Goal: Task Accomplishment & Management: Manage account settings

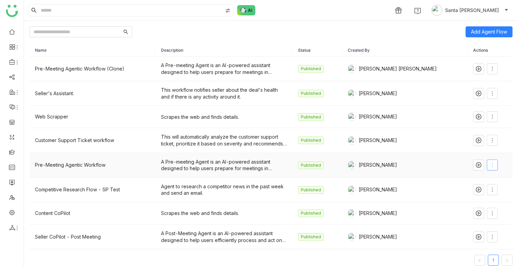
click at [491, 165] on icon at bounding box center [491, 164] width 5 height 5
click at [454, 163] on div "Avneesh Srivastava" at bounding box center [405, 165] width 115 height 8
click at [473, 164] on span at bounding box center [478, 164] width 10 height 5
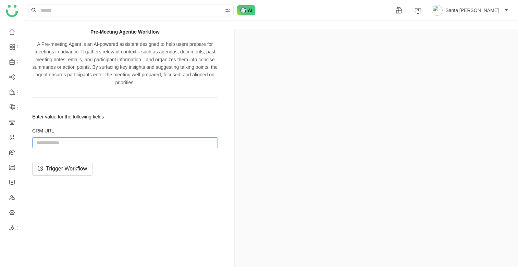
click at [57, 144] on input "string" at bounding box center [125, 142] width 186 height 11
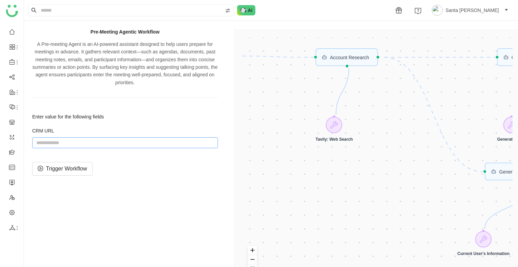
paste input "**********"
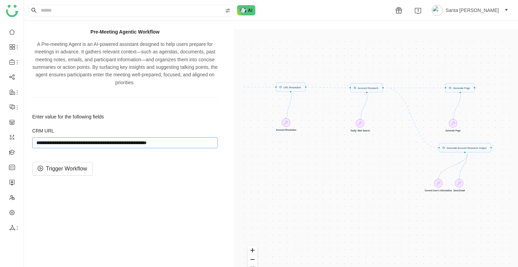
type input "**********"
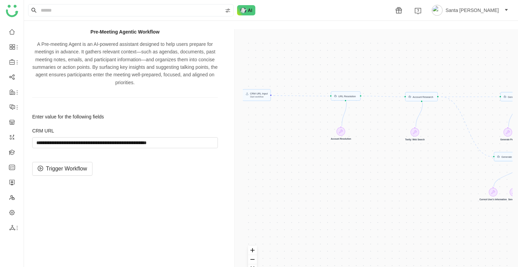
drag, startPoint x: 387, startPoint y: 121, endPoint x: 442, endPoint y: 130, distance: 55.5
click at [442, 130] on div "CRM URL Input Start workflow Account Research Generate Page URL Resolution Gene…" at bounding box center [378, 162] width 270 height 251
click at [65, 172] on span "Trigger Workflow" at bounding box center [66, 168] width 41 height 9
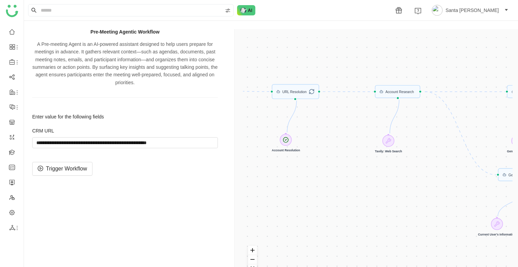
drag, startPoint x: 403, startPoint y: 121, endPoint x: 351, endPoint y: 125, distance: 52.6
click at [351, 125] on div "CRM URL Input Start workflow Account Research Generate Page URL Resolution Gene…" at bounding box center [378, 162] width 270 height 251
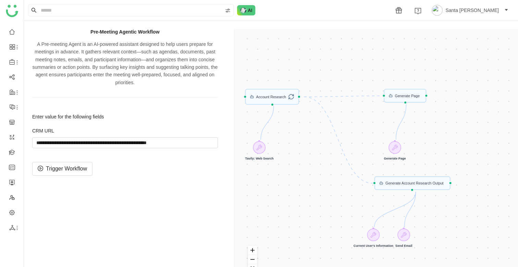
drag, startPoint x: 428, startPoint y: 128, endPoint x: 300, endPoint y: 134, distance: 128.2
click at [300, 134] on div "CRM URL Input Start workflow Account Research Generate Page URL Resolution Gene…" at bounding box center [378, 162] width 270 height 251
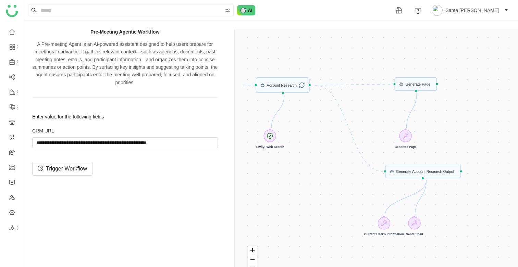
drag, startPoint x: 300, startPoint y: 146, endPoint x: 311, endPoint y: 135, distance: 16.0
click at [311, 135] on div "CRM URL Input Start workflow Account Research Generate Page URL Resolution Gene…" at bounding box center [378, 162] width 270 height 251
click at [295, 27] on div "Pre-Meeting Agentic Workflow A Pre-meeting Agent is an AI-powered assistant des…" at bounding box center [271, 163] width 494 height 284
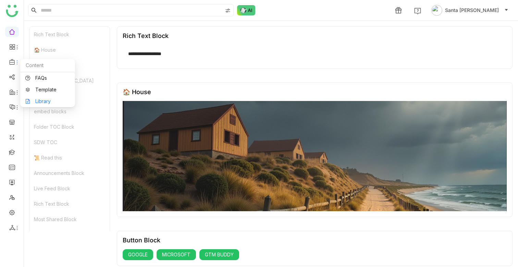
click at [42, 100] on link "Library" at bounding box center [47, 101] width 45 height 5
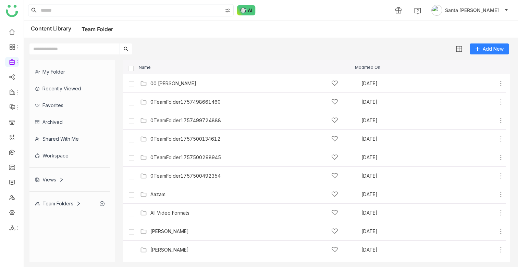
click at [57, 153] on div "Workspace" at bounding box center [69, 155] width 80 height 17
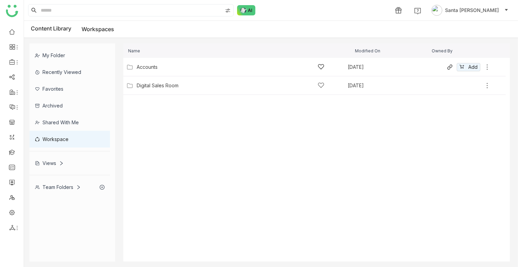
click at [151, 68] on div "Accounts" at bounding box center [147, 66] width 21 height 5
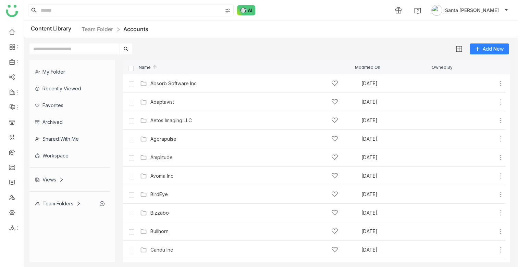
click at [88, 49] on input "text" at bounding box center [74, 48] width 90 height 11
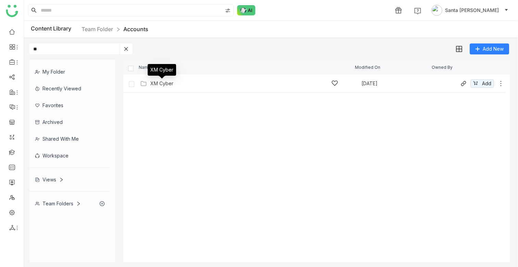
type input "**"
click at [160, 83] on div "XM Cyber" at bounding box center [161, 83] width 23 height 5
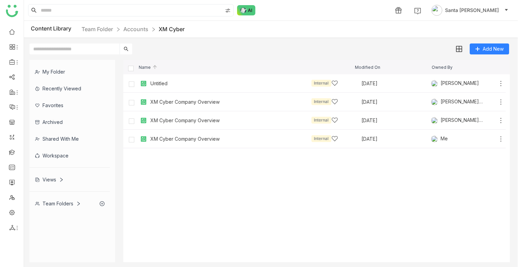
click at [367, 67] on span "Modified On" at bounding box center [367, 67] width 25 height 4
click at [377, 69] on span "Modified On" at bounding box center [367, 67] width 25 height 4
click at [173, 85] on div "XM Cyber Company Overview" at bounding box center [184, 83] width 69 height 5
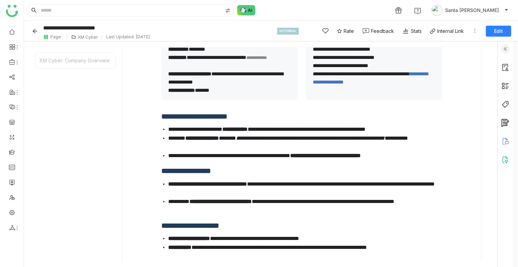
scroll to position [124, 0]
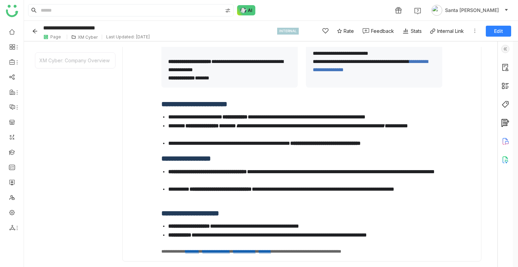
click at [90, 58] on div "XM Cyber: Company Overview" at bounding box center [75, 60] width 80 height 15
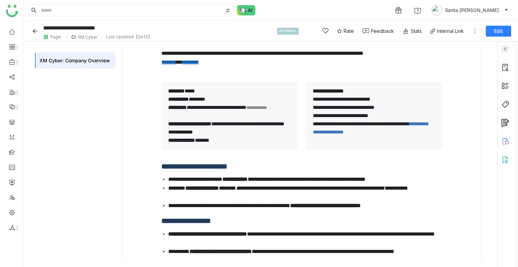
scroll to position [59, 0]
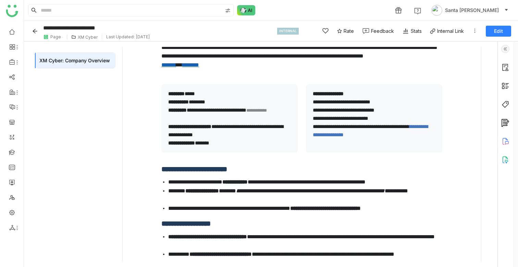
click at [90, 36] on div "XM Cyber" at bounding box center [88, 37] width 20 height 5
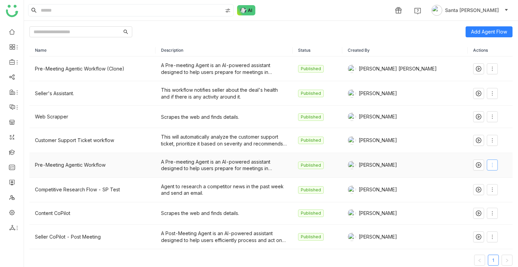
click at [489, 164] on icon at bounding box center [491, 164] width 5 height 5
click at [473, 177] on li "Edit" at bounding box center [473, 179] width 41 height 13
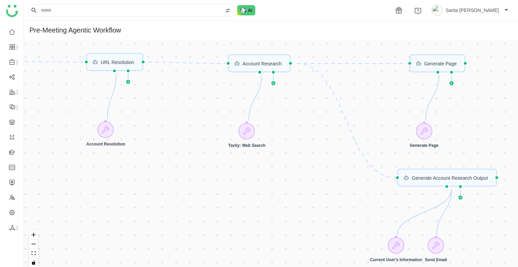
drag, startPoint x: 180, startPoint y: 150, endPoint x: 256, endPoint y: 162, distance: 77.3
click at [256, 162] on div "CRM URL Input Start workflow Account Research Generate Page URL Resolution Gene…" at bounding box center [271, 156] width 494 height 233
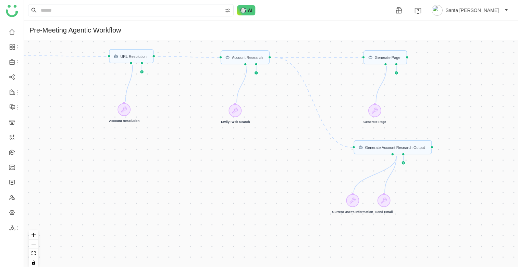
drag, startPoint x: 391, startPoint y: 150, endPoint x: 340, endPoint y: 117, distance: 60.2
click at [340, 117] on div "CRM URL Input Start workflow Account Research Generate Page URL Resolution Gene…" at bounding box center [271, 156] width 494 height 233
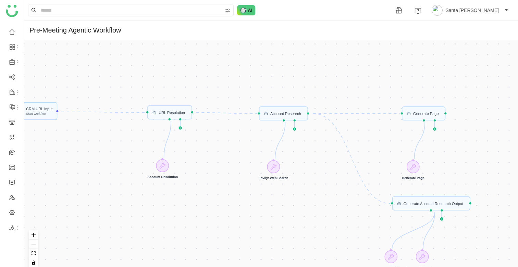
drag, startPoint x: 189, startPoint y: 66, endPoint x: 227, endPoint y: 122, distance: 67.2
click at [227, 122] on div "CRM URL Input Start workflow Account Research Generate Page URL Resolution Gene…" at bounding box center [271, 156] width 494 height 233
click at [291, 114] on div "Account Research" at bounding box center [286, 114] width 31 height 4
click at [294, 115] on div "Account Research" at bounding box center [286, 114] width 31 height 4
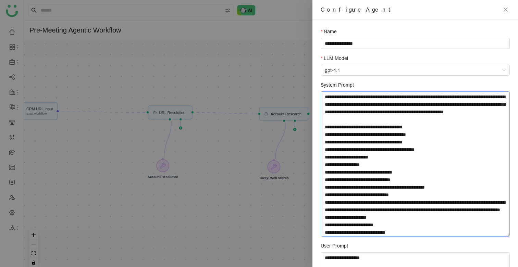
drag, startPoint x: 507, startPoint y: 123, endPoint x: 506, endPoint y: 235, distance: 112.0
click at [506, 235] on textarea "System Prompt" at bounding box center [415, 163] width 189 height 145
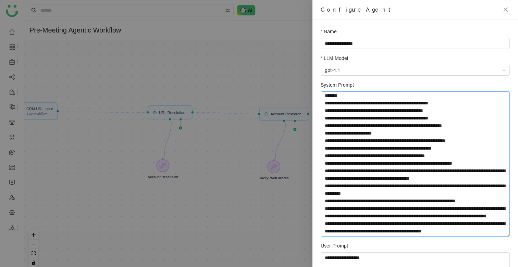
scroll to position [266, 0]
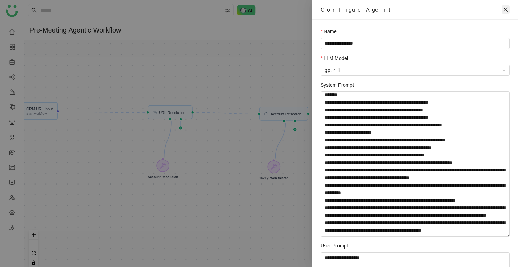
click at [507, 11] on icon "close" at bounding box center [505, 10] width 4 height 4
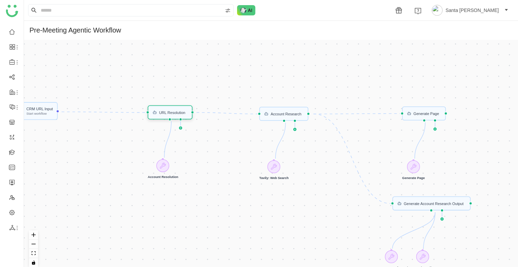
click at [177, 117] on div "URL Resolution" at bounding box center [170, 112] width 45 height 14
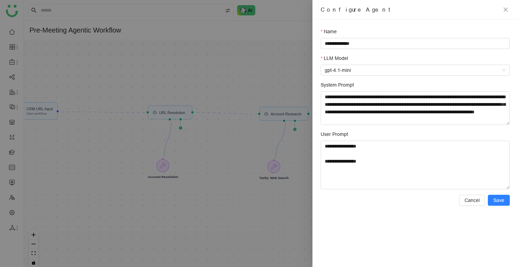
click at [186, 111] on div at bounding box center [259, 133] width 518 height 267
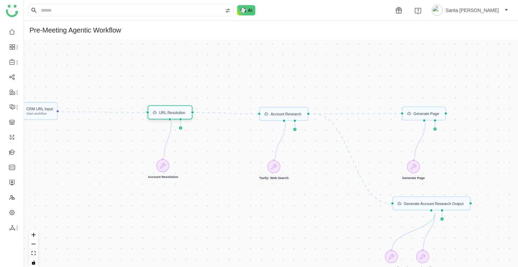
click at [177, 112] on div "URL Resolution" at bounding box center [172, 113] width 26 height 4
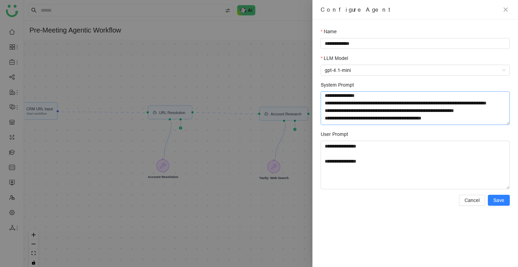
scroll to position [32, 0]
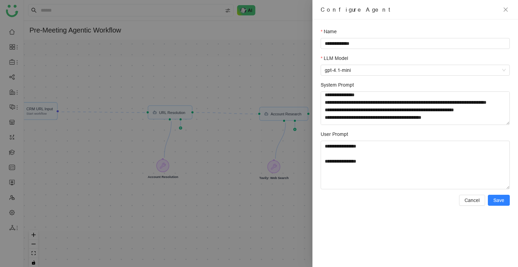
click at [304, 78] on div at bounding box center [259, 133] width 518 height 267
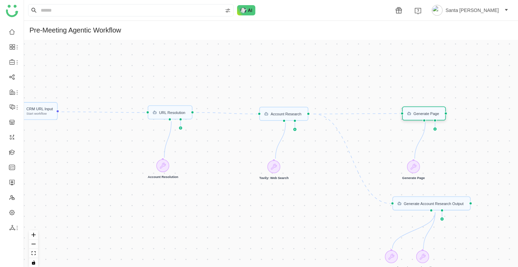
click at [428, 116] on div "Generate Page" at bounding box center [424, 114] width 44 height 14
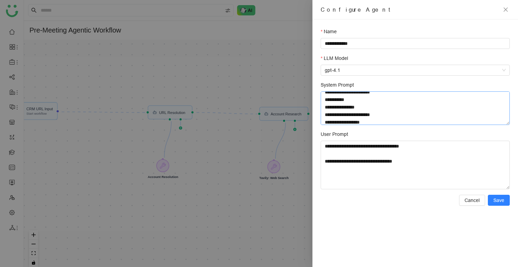
scroll to position [44, 0]
click at [507, 10] on icon "close" at bounding box center [505, 9] width 5 height 5
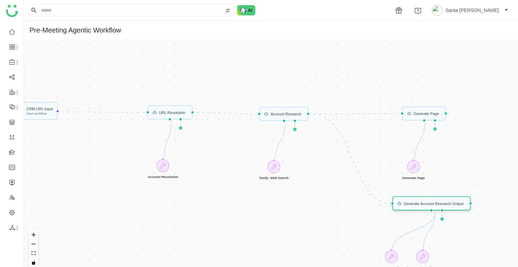
click at [455, 204] on div "Generate Account Research Output" at bounding box center [434, 204] width 60 height 4
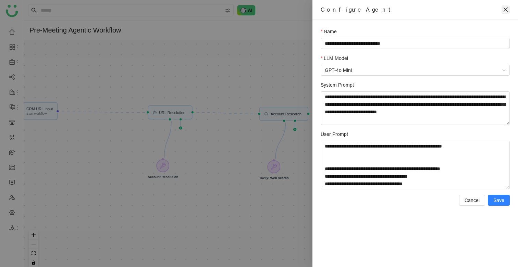
click at [505, 8] on icon "close" at bounding box center [505, 9] width 5 height 5
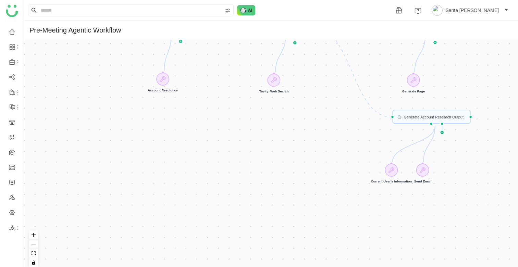
drag, startPoint x: 377, startPoint y: 245, endPoint x: 377, endPoint y: 159, distance: 85.6
click at [377, 159] on div "CRM URL Input Start workflow Account Research Generate Page URL Resolution Gene…" at bounding box center [271, 156] width 494 height 233
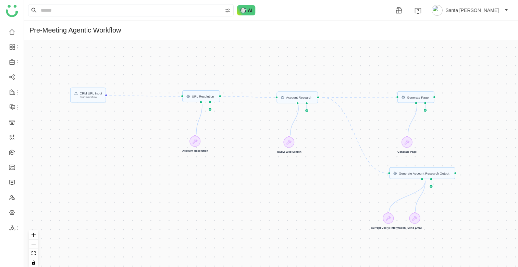
drag, startPoint x: 350, startPoint y: 122, endPoint x: 343, endPoint y: 208, distance: 86.3
click at [343, 208] on div "CRM URL Input Start workflow Account Research Generate Page URL Resolution Gene…" at bounding box center [271, 156] width 494 height 233
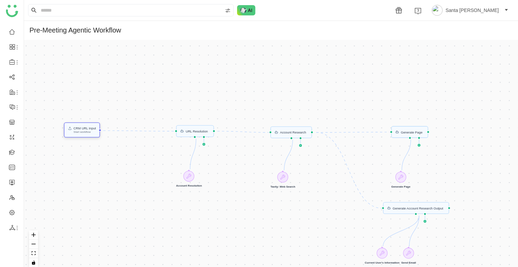
click at [80, 132] on div "Start workflow" at bounding box center [85, 132] width 22 height 3
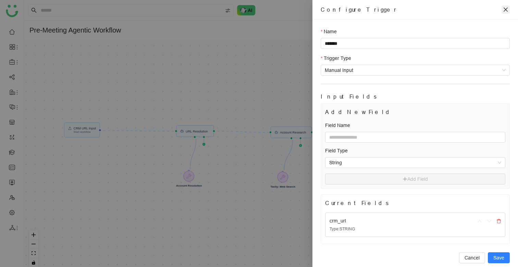
click at [506, 11] on icon "close" at bounding box center [505, 9] width 5 height 5
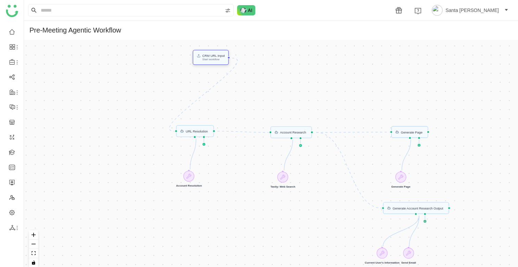
drag, startPoint x: 72, startPoint y: 127, endPoint x: 199, endPoint y: 57, distance: 144.7
click at [199, 57] on icon at bounding box center [198, 56] width 3 height 1
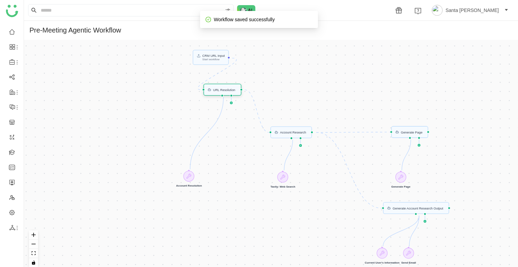
drag, startPoint x: 194, startPoint y: 127, endPoint x: 221, endPoint y: 86, distance: 49.7
click at [221, 86] on div "URL Resolution" at bounding box center [222, 90] width 38 height 12
drag, startPoint x: 283, startPoint y: 138, endPoint x: 244, endPoint y: 117, distance: 44.0
click at [244, 117] on div "Account Research" at bounding box center [251, 111] width 41 height 12
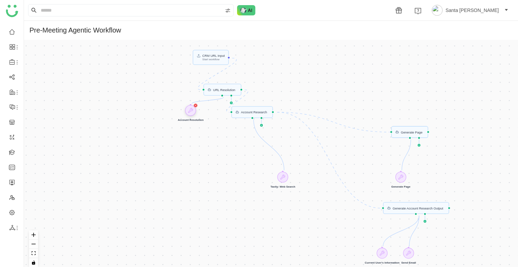
drag, startPoint x: 189, startPoint y: 175, endPoint x: 191, endPoint y: 109, distance: 65.4
click at [191, 109] on icon at bounding box center [190, 110] width 4 height 4
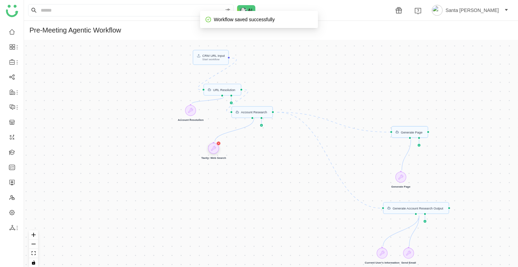
drag, startPoint x: 282, startPoint y: 181, endPoint x: 213, endPoint y: 152, distance: 74.9
click at [213, 152] on div at bounding box center [213, 148] width 11 height 11
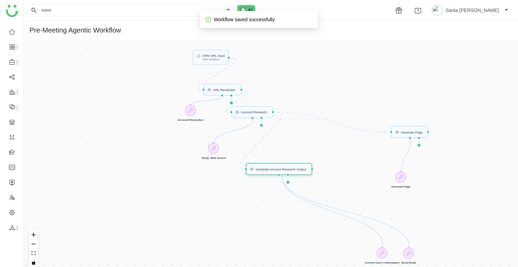
drag, startPoint x: 410, startPoint y: 206, endPoint x: 281, endPoint y: 167, distance: 134.6
click at [281, 167] on div "Generate Account Research Output" at bounding box center [279, 169] width 66 height 12
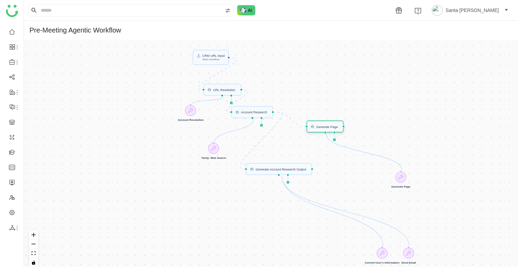
drag, startPoint x: 423, startPoint y: 133, endPoint x: 339, endPoint y: 126, distance: 84.5
click at [338, 126] on div "Generate Page" at bounding box center [327, 126] width 22 height 3
drag, startPoint x: 337, startPoint y: 124, endPoint x: 373, endPoint y: 146, distance: 42.2
click at [373, 146] on div "Generate Page" at bounding box center [363, 146] width 22 height 3
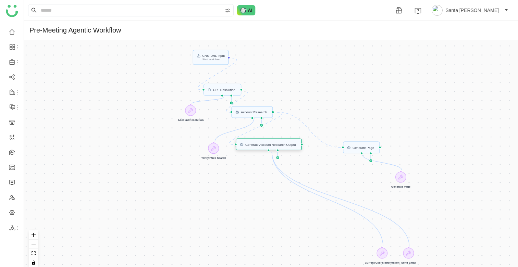
drag, startPoint x: 296, startPoint y: 166, endPoint x: 287, endPoint y: 143, distance: 25.2
click at [286, 142] on div "Generate Account Research Output" at bounding box center [269, 145] width 66 height 12
click at [397, 177] on icon at bounding box center [397, 177] width 4 height 4
drag, startPoint x: 410, startPoint y: 251, endPoint x: 319, endPoint y: 169, distance: 122.2
click at [319, 169] on icon at bounding box center [317, 171] width 5 height 5
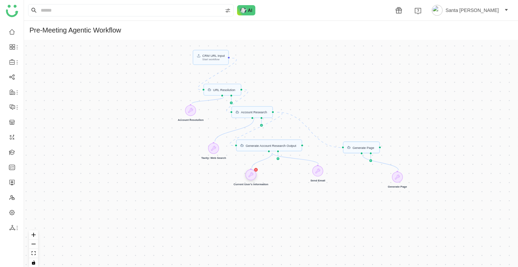
drag, startPoint x: 385, startPoint y: 251, endPoint x: 254, endPoint y: 173, distance: 152.5
click at [253, 173] on icon at bounding box center [250, 174] width 5 height 5
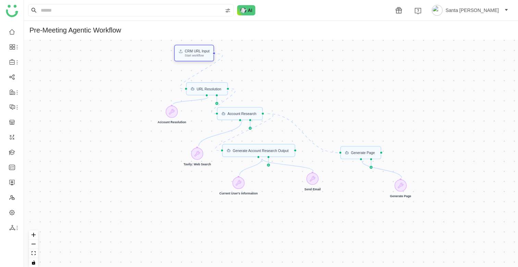
click at [196, 54] on div "CRM URL Input Start workflow" at bounding box center [197, 53] width 25 height 8
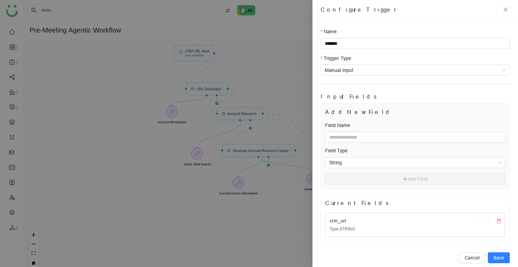
click at [257, 62] on div at bounding box center [259, 133] width 518 height 267
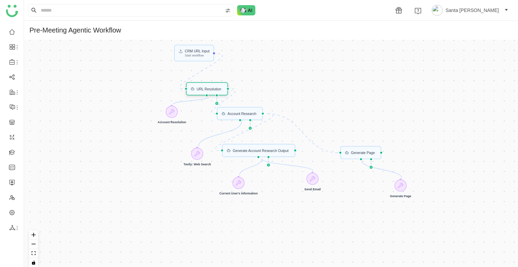
click at [220, 90] on div "URL Resolution" at bounding box center [209, 88] width 25 height 3
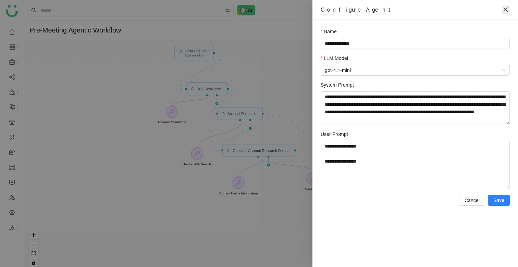
click at [507, 10] on icon "close" at bounding box center [505, 9] width 5 height 5
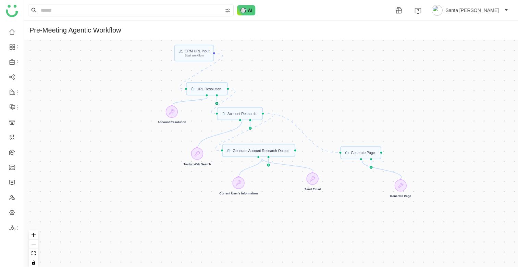
click at [217, 103] on icon at bounding box center [216, 103] width 3 height 3
click at [163, 184] on icon at bounding box center [161, 184] width 5 height 5
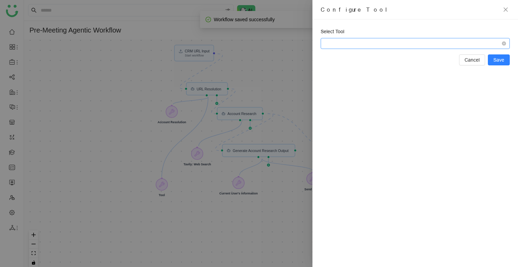
click at [336, 46] on span at bounding box center [415, 43] width 181 height 10
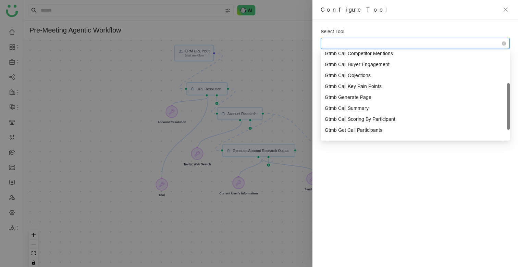
scroll to position [77, 0]
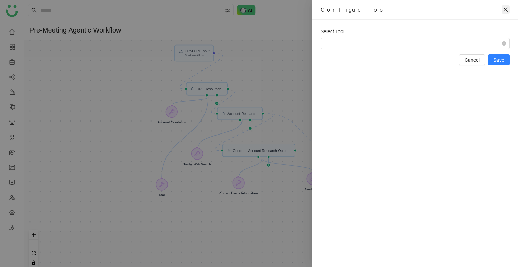
click at [505, 7] on icon "close" at bounding box center [505, 9] width 5 height 5
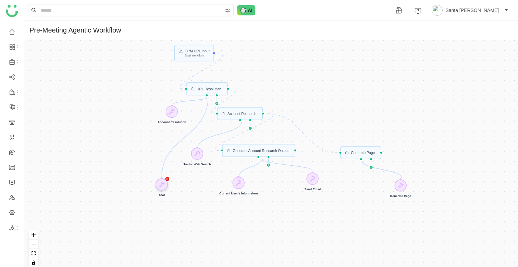
click at [167, 180] on icon at bounding box center [167, 179] width 4 height 4
click at [167, 177] on icon at bounding box center [167, 179] width 4 height 4
click at [167, 180] on icon at bounding box center [167, 179] width 2 height 2
click at [210, 89] on div "URL Resolution" at bounding box center [209, 88] width 25 height 3
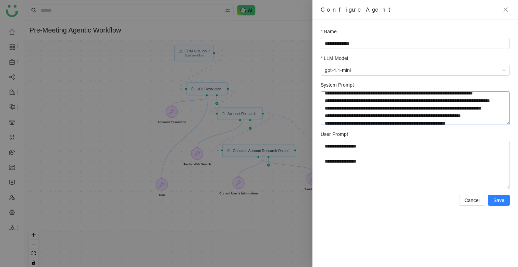
scroll to position [161, 0]
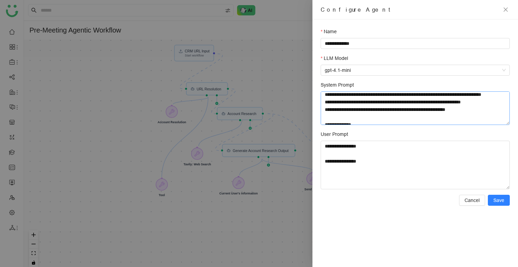
click at [351, 103] on textarea "System Prompt" at bounding box center [415, 108] width 189 height 34
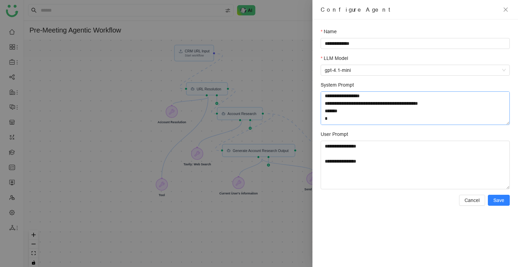
scroll to position [338, 0]
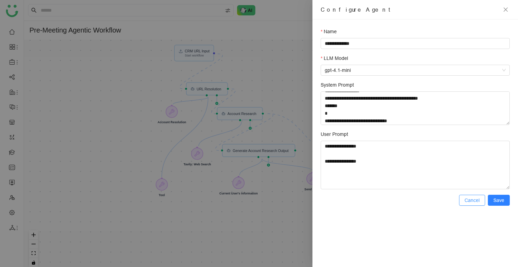
click at [477, 199] on span "Cancel" at bounding box center [471, 201] width 15 height 8
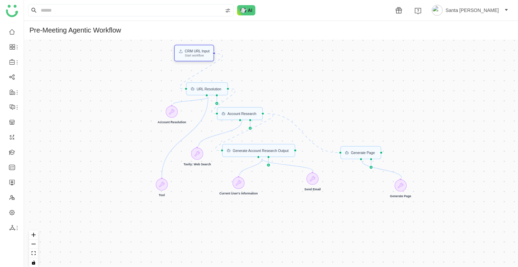
click at [196, 50] on div "CRM URL Input" at bounding box center [197, 50] width 25 height 3
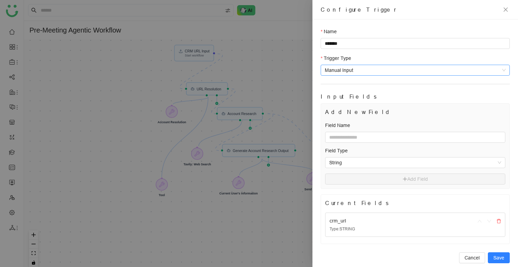
click at [358, 69] on span "Manual Input" at bounding box center [415, 70] width 181 height 10
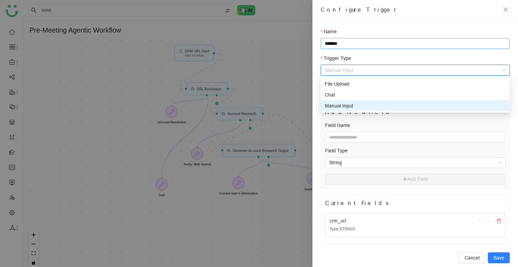
click at [344, 41] on input "*******" at bounding box center [415, 43] width 189 height 11
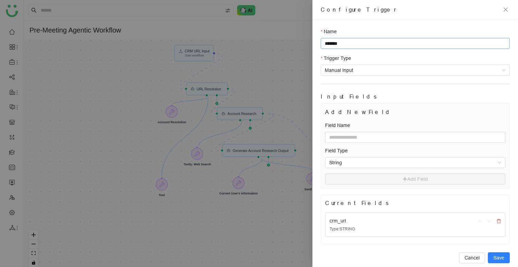
click at [344, 41] on input "*******" at bounding box center [415, 43] width 189 height 11
click at [328, 43] on input "*******" at bounding box center [415, 43] width 189 height 11
click at [347, 43] on input "*******" at bounding box center [415, 43] width 189 height 11
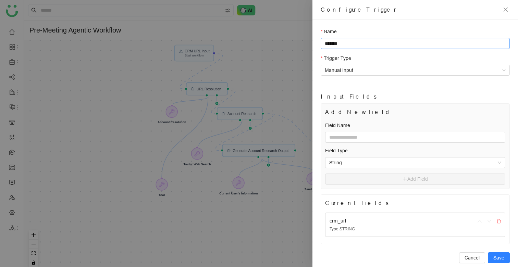
click at [339, 43] on input "*******" at bounding box center [415, 43] width 189 height 11
type input "*********"
click at [494, 261] on span "Save" at bounding box center [498, 258] width 11 height 8
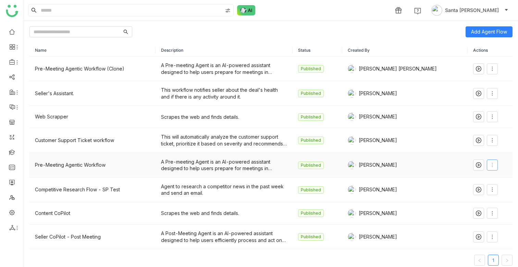
click at [492, 163] on span at bounding box center [492, 164] width 10 height 5
click at [472, 178] on li "Edit" at bounding box center [473, 179] width 41 height 13
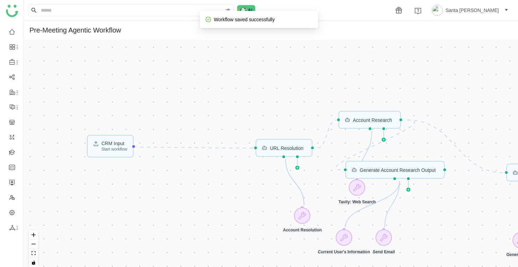
drag, startPoint x: 294, startPoint y: 120, endPoint x: 492, endPoint y: 210, distance: 217.3
click at [492, 210] on div "CRM Input Start workflow Generate Account Research Output Generate Page Account…" at bounding box center [271, 156] width 494 height 233
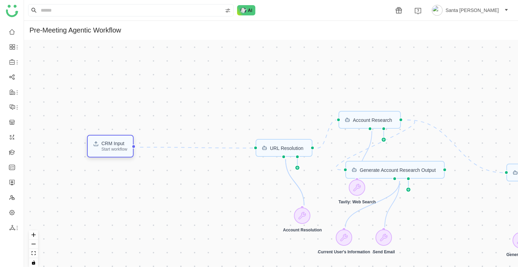
click at [115, 146] on div "CRM Input" at bounding box center [114, 143] width 26 height 5
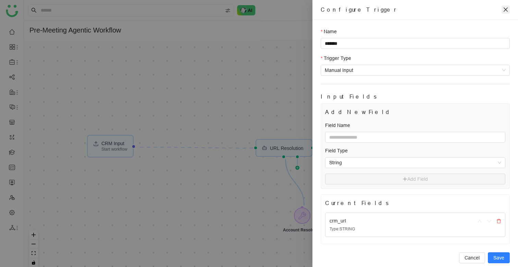
click at [503, 12] on icon "close" at bounding box center [505, 9] width 5 height 5
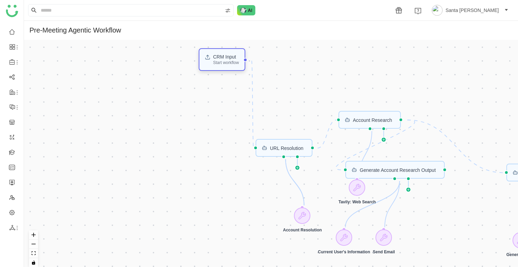
drag, startPoint x: 124, startPoint y: 143, endPoint x: 236, endPoint y: 57, distance: 141.6
click at [236, 57] on div "CRM Input" at bounding box center [226, 56] width 26 height 5
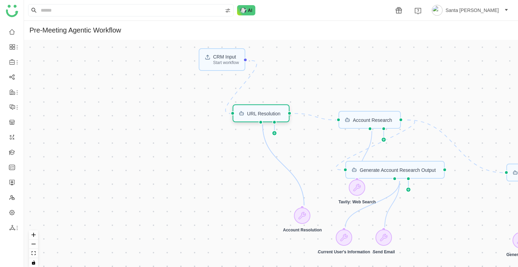
drag, startPoint x: 278, startPoint y: 149, endPoint x: 255, endPoint y: 114, distance: 41.2
click at [255, 114] on div "URL Resolution" at bounding box center [264, 113] width 34 height 5
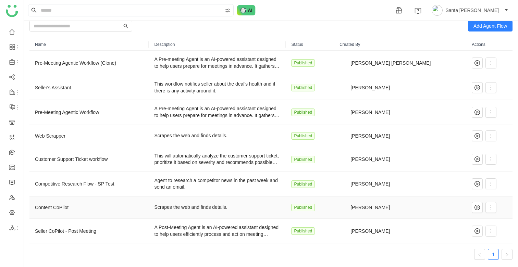
scroll to position [10, 0]
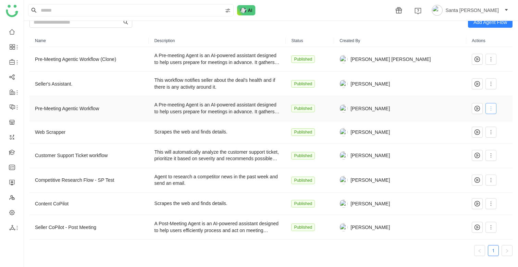
click at [487, 105] on button at bounding box center [490, 108] width 11 height 11
click at [470, 124] on span "Edit" at bounding box center [463, 123] width 13 height 8
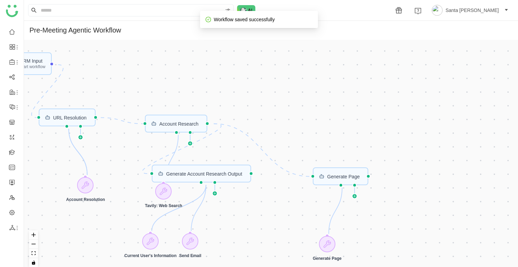
drag, startPoint x: 414, startPoint y: 139, endPoint x: 424, endPoint y: 242, distance: 102.9
click at [424, 242] on div "CRM Input Start workflow Generate Account Research Output Generate Page Account…" at bounding box center [271, 156] width 494 height 233
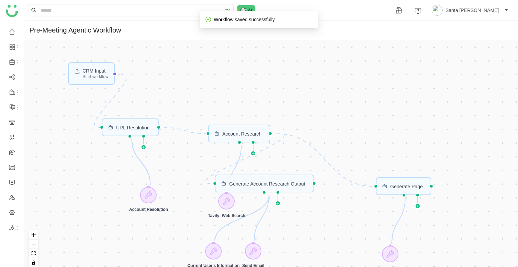
drag, startPoint x: 353, startPoint y: 111, endPoint x: 410, endPoint y: 111, distance: 56.9
click at [411, 112] on div "CRM Input Start workflow Generate Account Research Output Generate Page Account…" at bounding box center [271, 156] width 494 height 233
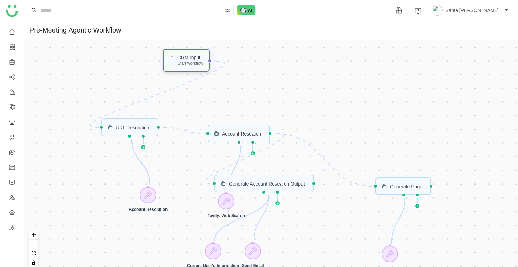
drag, startPoint x: 103, startPoint y: 74, endPoint x: 192, endPoint y: 60, distance: 90.8
click at [192, 60] on div "CRM Input" at bounding box center [190, 57] width 26 height 5
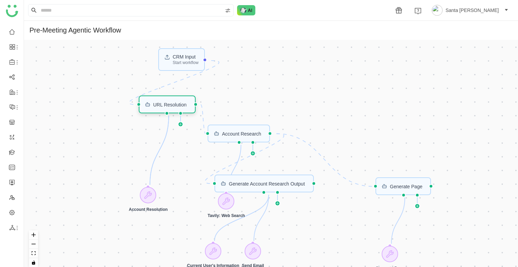
drag, startPoint x: 140, startPoint y: 129, endPoint x: 176, endPoint y: 106, distance: 43.1
click at [176, 106] on div "URL Resolution" at bounding box center [170, 104] width 34 height 5
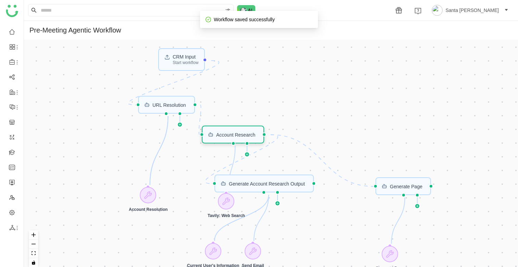
drag, startPoint x: 228, startPoint y: 130, endPoint x: 222, endPoint y: 132, distance: 5.9
click at [222, 132] on div "Account Research" at bounding box center [233, 135] width 62 height 18
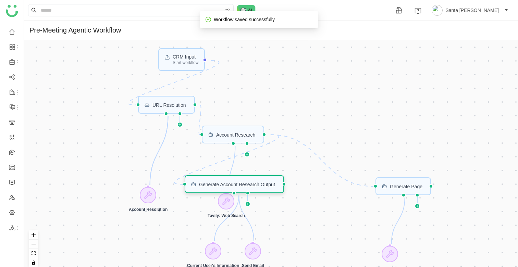
drag, startPoint x: 257, startPoint y: 190, endPoint x: 227, endPoint y: 191, distance: 29.8
click at [227, 191] on div "Generate Account Research Output" at bounding box center [234, 184] width 99 height 18
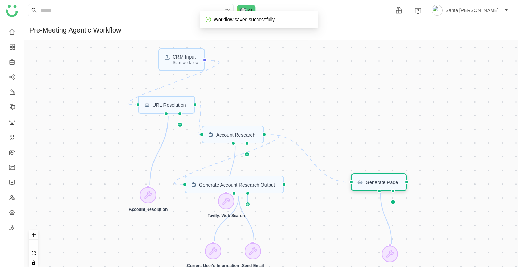
drag, startPoint x: 414, startPoint y: 189, endPoint x: 385, endPoint y: 185, distance: 29.1
click at [385, 185] on div "Generate Page" at bounding box center [381, 182] width 33 height 5
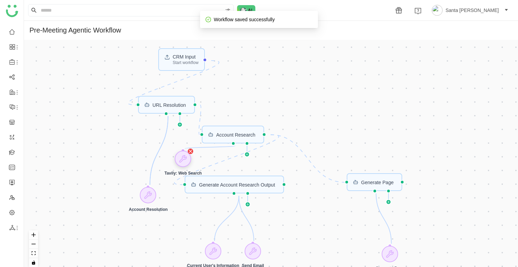
drag, startPoint x: 225, startPoint y: 202, endPoint x: 182, endPoint y: 159, distance: 60.8
click at [182, 159] on icon at bounding box center [183, 159] width 8 height 8
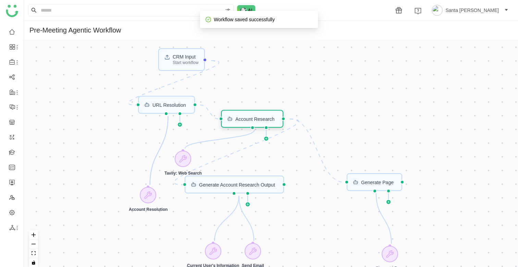
drag, startPoint x: 232, startPoint y: 132, endPoint x: 251, endPoint y: 117, distance: 23.7
click at [251, 117] on div "Account Research" at bounding box center [252, 119] width 62 height 18
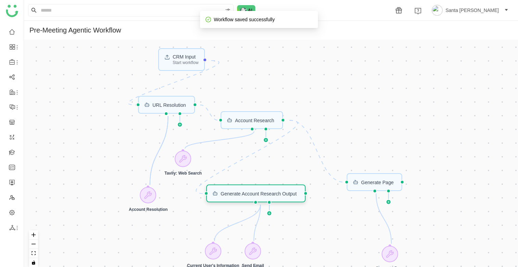
drag, startPoint x: 220, startPoint y: 189, endPoint x: 241, endPoint y: 198, distance: 23.3
click at [241, 198] on div "Generate Account Research Output" at bounding box center [255, 194] width 99 height 18
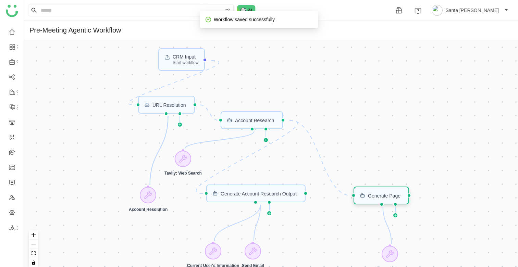
drag, startPoint x: 368, startPoint y: 182, endPoint x: 373, endPoint y: 193, distance: 11.8
click at [373, 193] on div "Generate Page" at bounding box center [384, 195] width 33 height 5
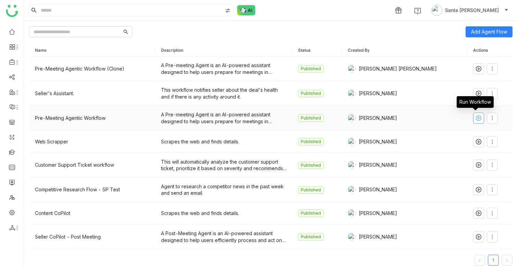
click at [478, 118] on icon at bounding box center [479, 118] width 2 height 3
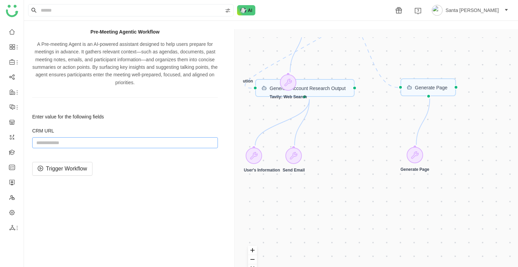
click at [43, 145] on input "string" at bounding box center [125, 142] width 186 height 11
click at [350, 140] on div "CRM Input Start workflow Generate Account Research Output Account Research Gene…" at bounding box center [378, 162] width 270 height 251
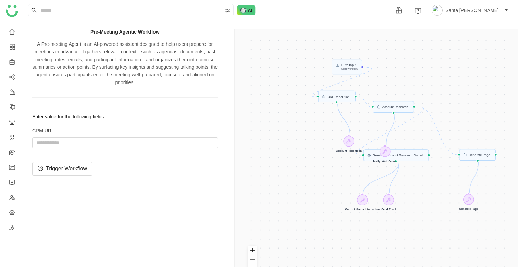
drag, startPoint x: 350, startPoint y: 141, endPoint x: 425, endPoint y: 191, distance: 90.5
click at [425, 191] on div "CRM Input Start workflow Generate Account Research Output Account Research Gene…" at bounding box center [378, 162] width 270 height 251
click at [47, 141] on input "string" at bounding box center [125, 142] width 186 height 11
paste input "**********"
type input "**********"
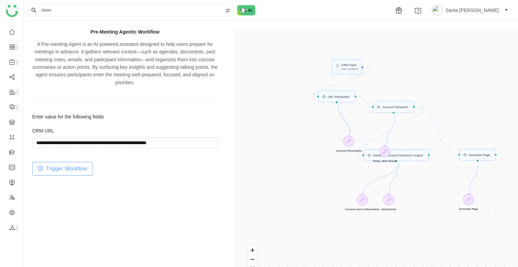
click at [77, 170] on span "Trigger Workflow" at bounding box center [66, 168] width 41 height 9
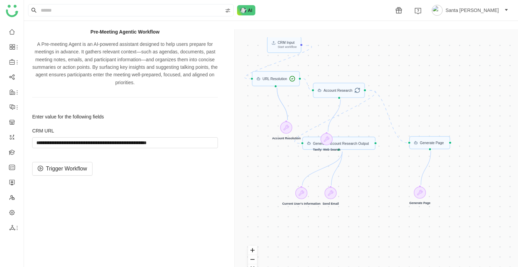
drag, startPoint x: 428, startPoint y: 133, endPoint x: 367, endPoint y: 115, distance: 63.7
click at [367, 115] on div "CRM Input Start workflow Generate Account Research Output Account Research Gene…" at bounding box center [378, 162] width 270 height 251
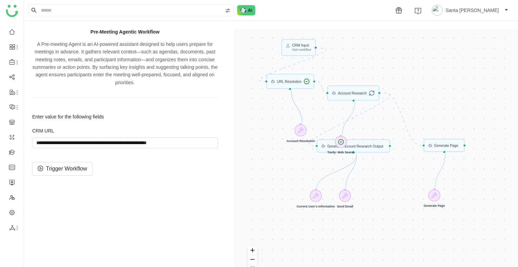
drag, startPoint x: 366, startPoint y: 142, endPoint x: 381, endPoint y: 144, distance: 14.2
click at [381, 144] on div "CRM Input Start workflow Generate Account Research Output Account Research Gene…" at bounding box center [378, 162] width 270 height 251
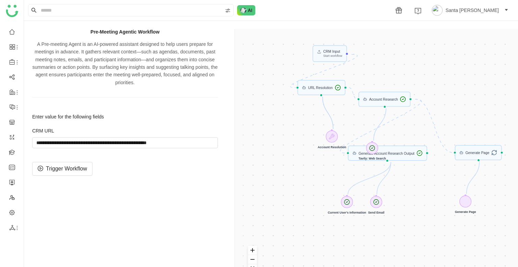
drag, startPoint x: 370, startPoint y: 150, endPoint x: 399, endPoint y: 156, distance: 29.7
click at [400, 156] on div "CRM Input Start workflow Generate Account Research Output Account Research Gene…" at bounding box center [378, 162] width 270 height 251
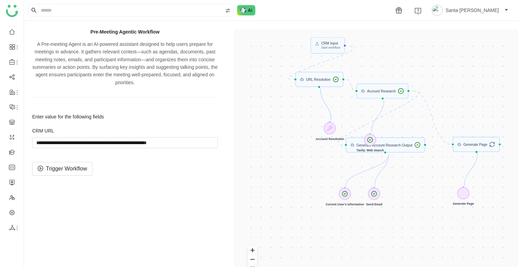
drag, startPoint x: 374, startPoint y: 146, endPoint x: 374, endPoint y: 138, distance: 7.6
click at [374, 138] on div "CRM Input Start workflow Generate Account Research Output Account Research Gene…" at bounding box center [378, 162] width 270 height 251
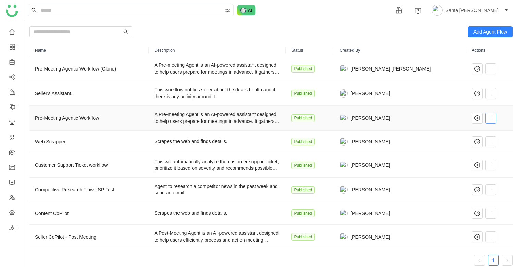
click at [491, 116] on span at bounding box center [491, 117] width 10 height 5
click at [471, 169] on span "Clone" at bounding box center [465, 171] width 17 height 8
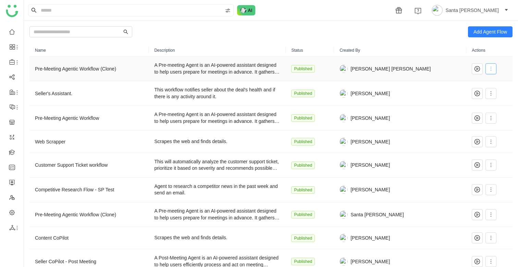
click at [490, 72] on button at bounding box center [490, 68] width 11 height 11
click at [475, 106] on span "Rename" at bounding box center [468, 109] width 23 height 8
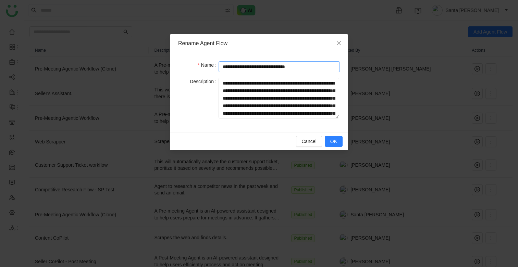
click at [311, 67] on input "**********" at bounding box center [279, 66] width 121 height 11
type input "**********"
click at [334, 142] on span "OK" at bounding box center [333, 142] width 7 height 8
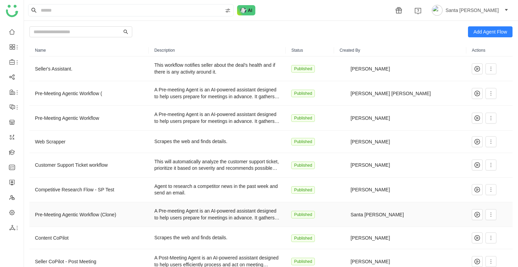
scroll to position [34, 0]
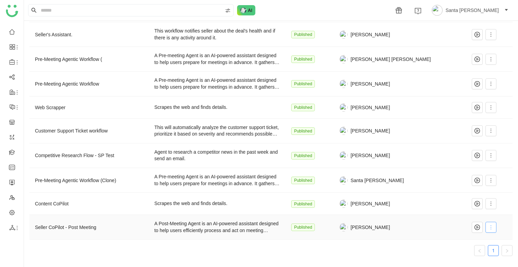
click at [490, 228] on icon at bounding box center [490, 227] width 5 height 5
click at [473, 163] on li "Edit" at bounding box center [472, 160] width 41 height 13
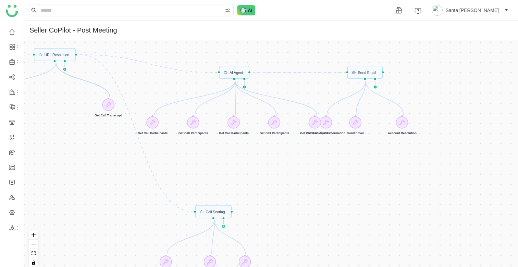
drag, startPoint x: 456, startPoint y: 156, endPoint x: 272, endPoint y: 179, distance: 185.0
click at [272, 179] on div "Trigger Start workflow AI Agent Send Email Call Scoring URL Resolution Get Call…" at bounding box center [271, 156] width 494 height 233
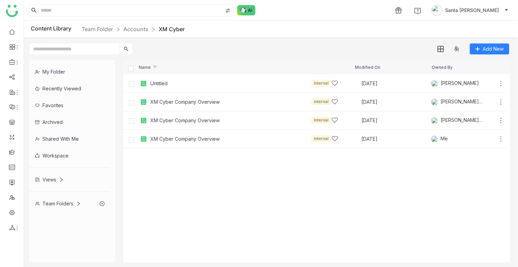
click at [374, 67] on span "Modified On" at bounding box center [367, 67] width 25 height 4
click at [99, 31] on link "Team Folder" at bounding box center [98, 29] width 32 height 7
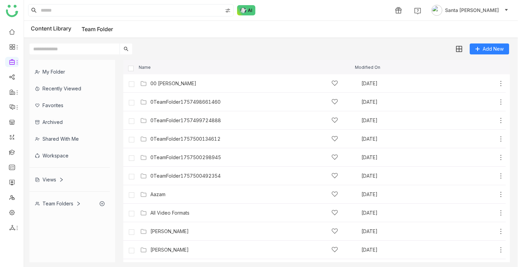
click at [72, 51] on input "text" at bounding box center [74, 48] width 90 height 11
click at [57, 157] on div "Workspace" at bounding box center [69, 155] width 80 height 17
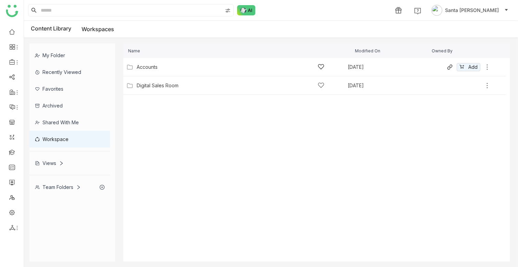
click at [150, 65] on div "Accounts" at bounding box center [147, 66] width 21 height 5
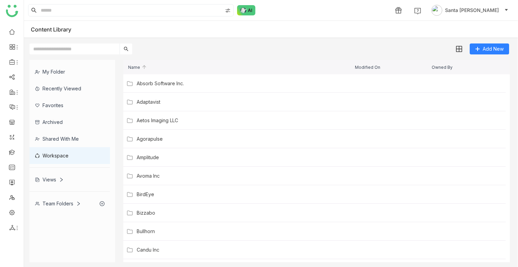
click at [72, 47] on input "text" at bounding box center [74, 48] width 90 height 11
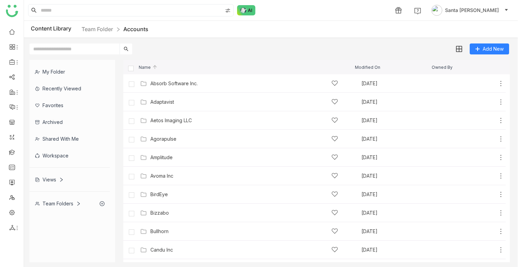
type input "*"
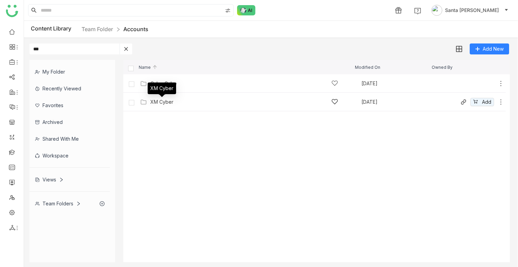
type input "***"
click at [169, 103] on div "XM Cyber" at bounding box center [161, 101] width 23 height 5
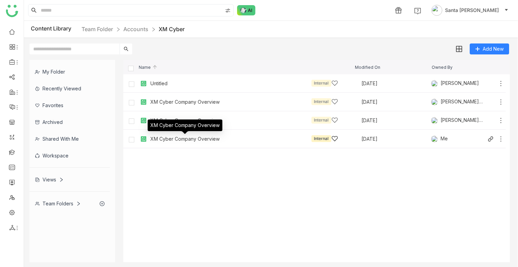
click at [206, 138] on div "XM Cyber Company Overview" at bounding box center [184, 138] width 69 height 5
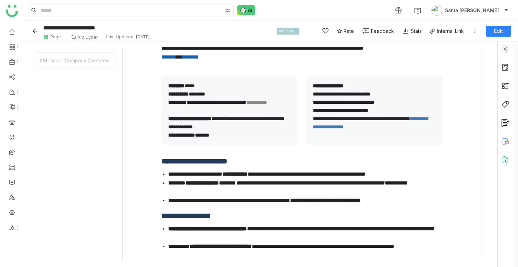
scroll to position [67, 0]
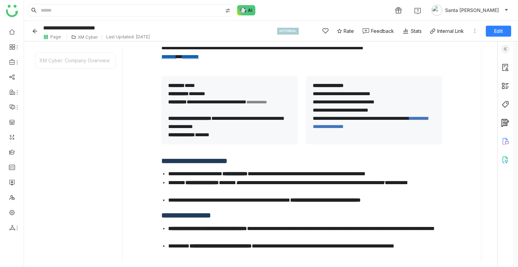
click at [158, 139] on div "**********" at bounding box center [301, 158] width 347 height 309
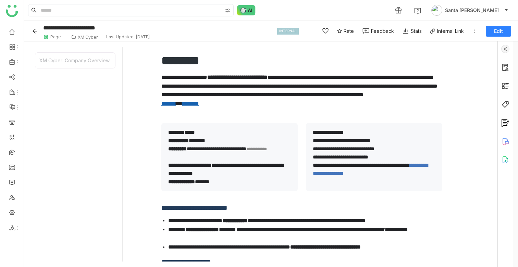
scroll to position [0, 0]
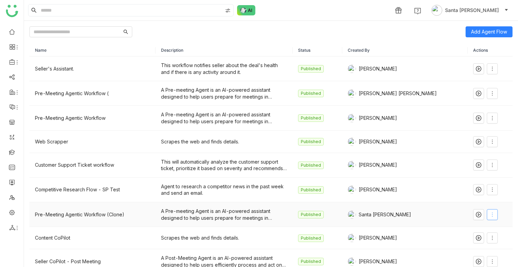
click at [491, 216] on span at bounding box center [492, 214] width 10 height 5
click at [470, 149] on span "Edit" at bounding box center [463, 149] width 13 height 8
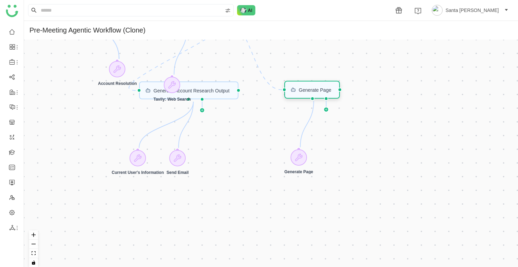
click at [310, 94] on div "Generate Page" at bounding box center [312, 90] width 56 height 18
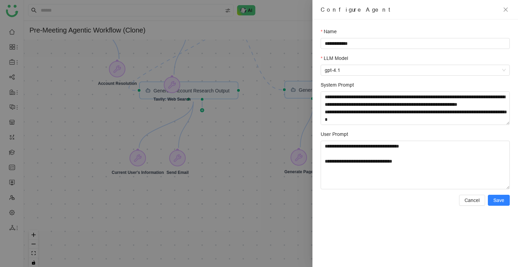
click at [287, 129] on div at bounding box center [259, 133] width 518 height 267
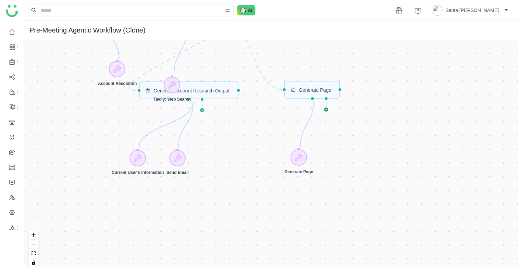
click at [327, 110] on icon at bounding box center [326, 110] width 2 height 0
click at [291, 162] on div at bounding box center [292, 157] width 16 height 16
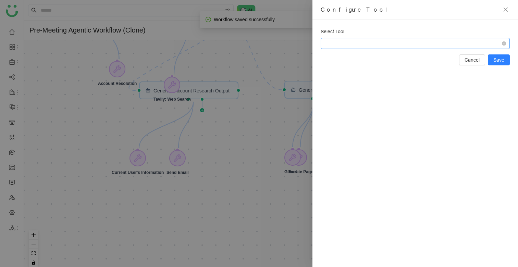
click at [359, 46] on span at bounding box center [415, 43] width 181 height 10
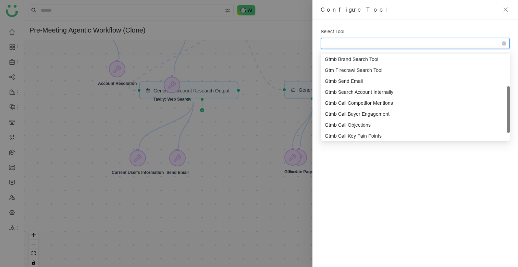
scroll to position [77, 0]
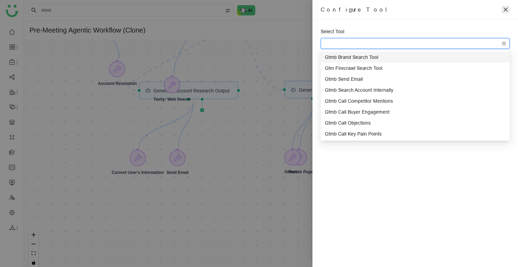
click at [505, 6] on button "Close" at bounding box center [505, 9] width 8 height 8
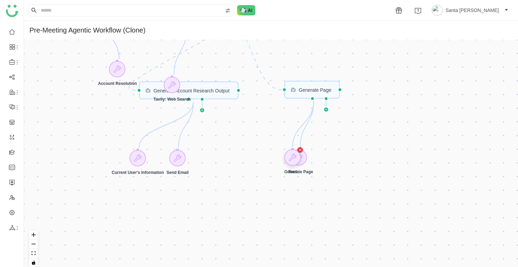
click at [300, 149] on icon at bounding box center [299, 149] width 5 height 5
drag, startPoint x: 291, startPoint y: 158, endPoint x: 254, endPoint y: 158, distance: 36.6
click at [275, 158] on icon at bounding box center [278, 157] width 7 height 7
click at [264, 149] on icon at bounding box center [263, 150] width 3 height 3
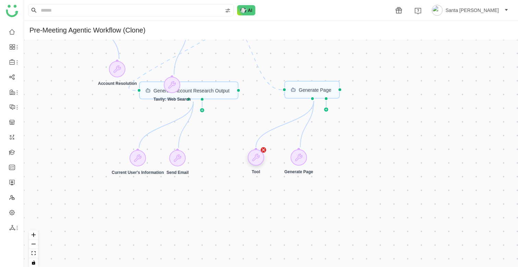
click at [264, 149] on icon at bounding box center [263, 150] width 3 height 3
